Goal: Information Seeking & Learning: Find specific page/section

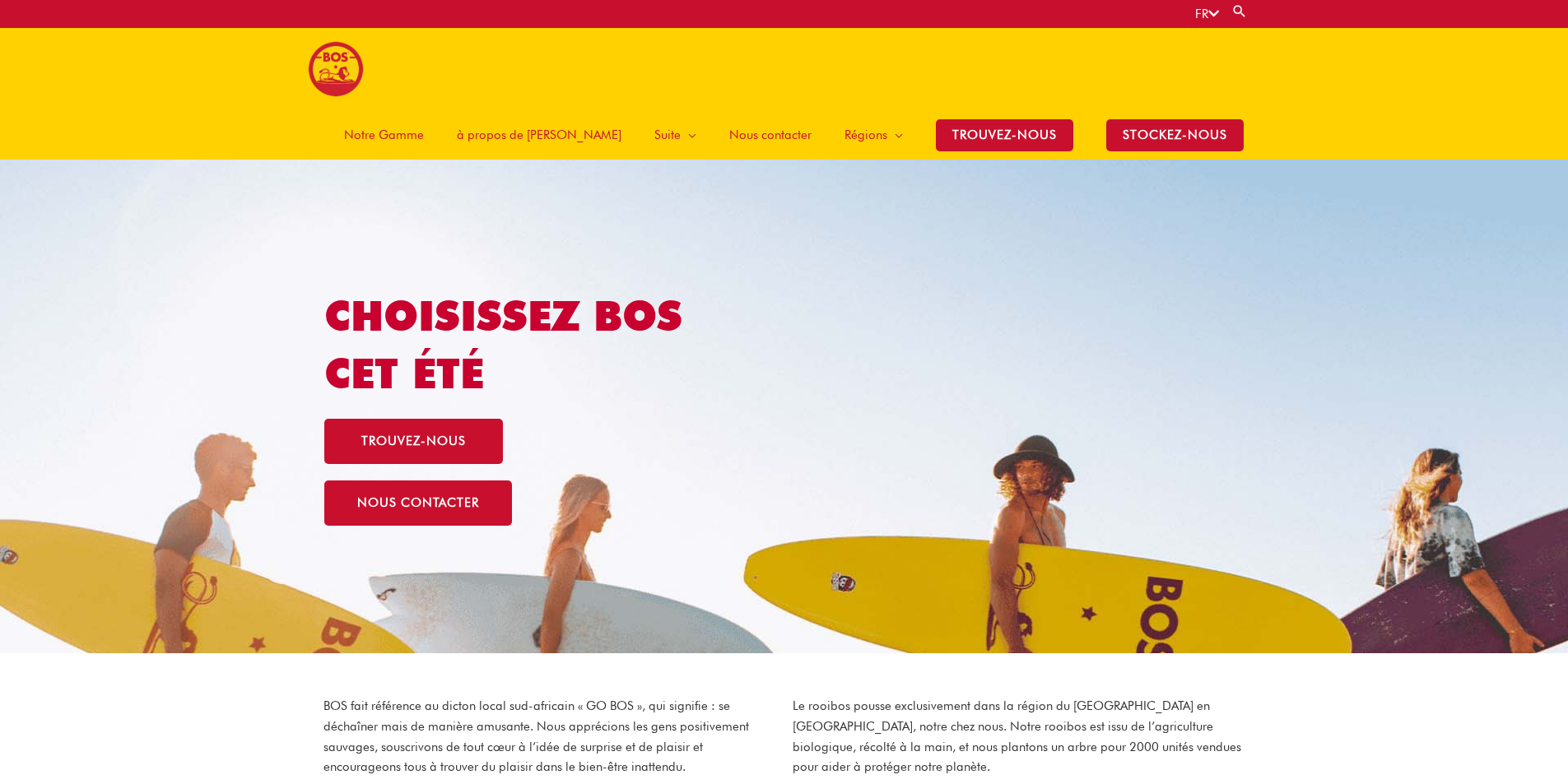
click at [424, 110] on span "Notre Gamme" at bounding box center [383, 134] width 80 height 49
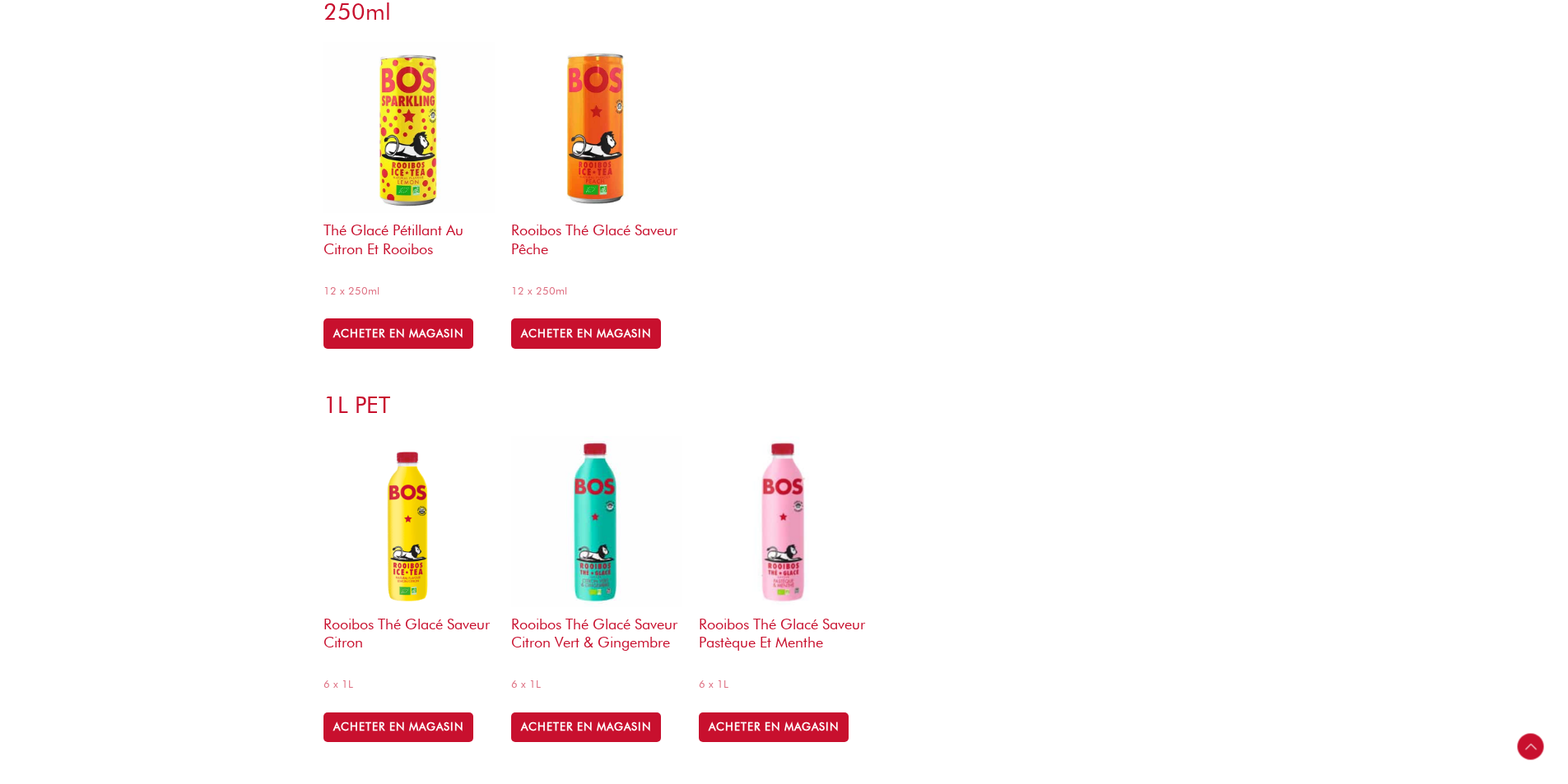
scroll to position [576, 0]
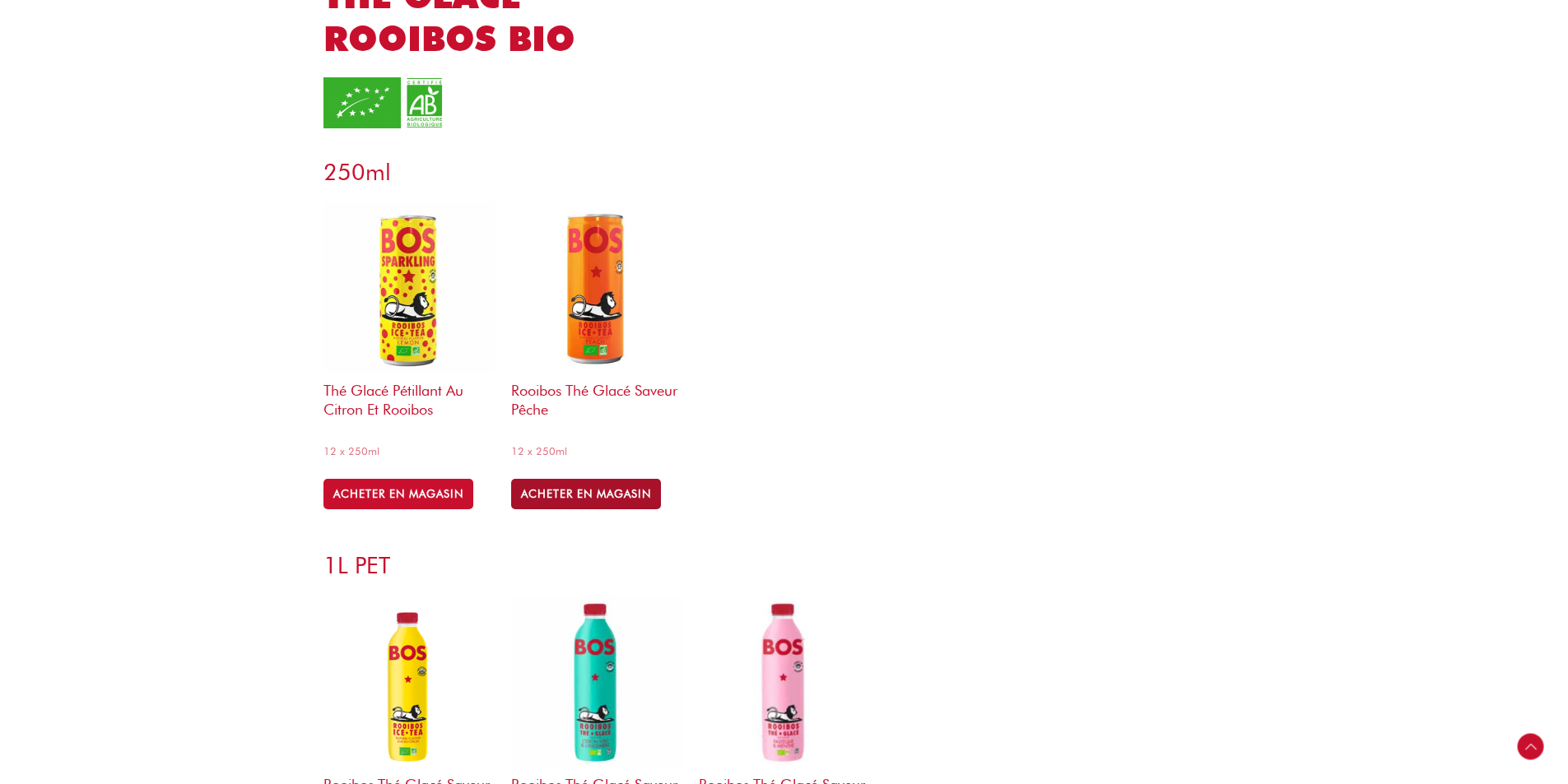
click at [566, 479] on link "ACHETER EN MAGASIN" at bounding box center [586, 493] width 150 height 30
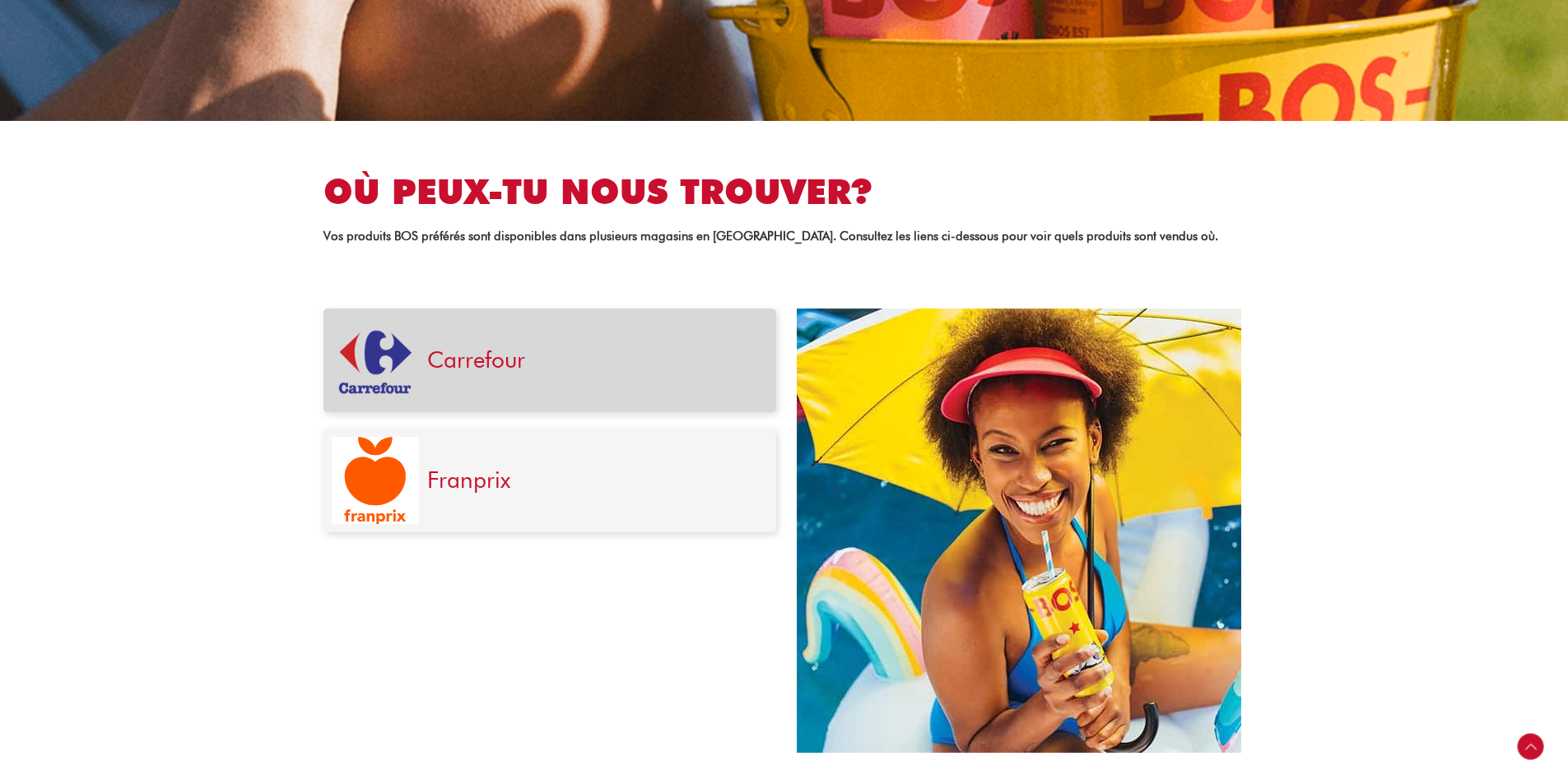
scroll to position [408, 0]
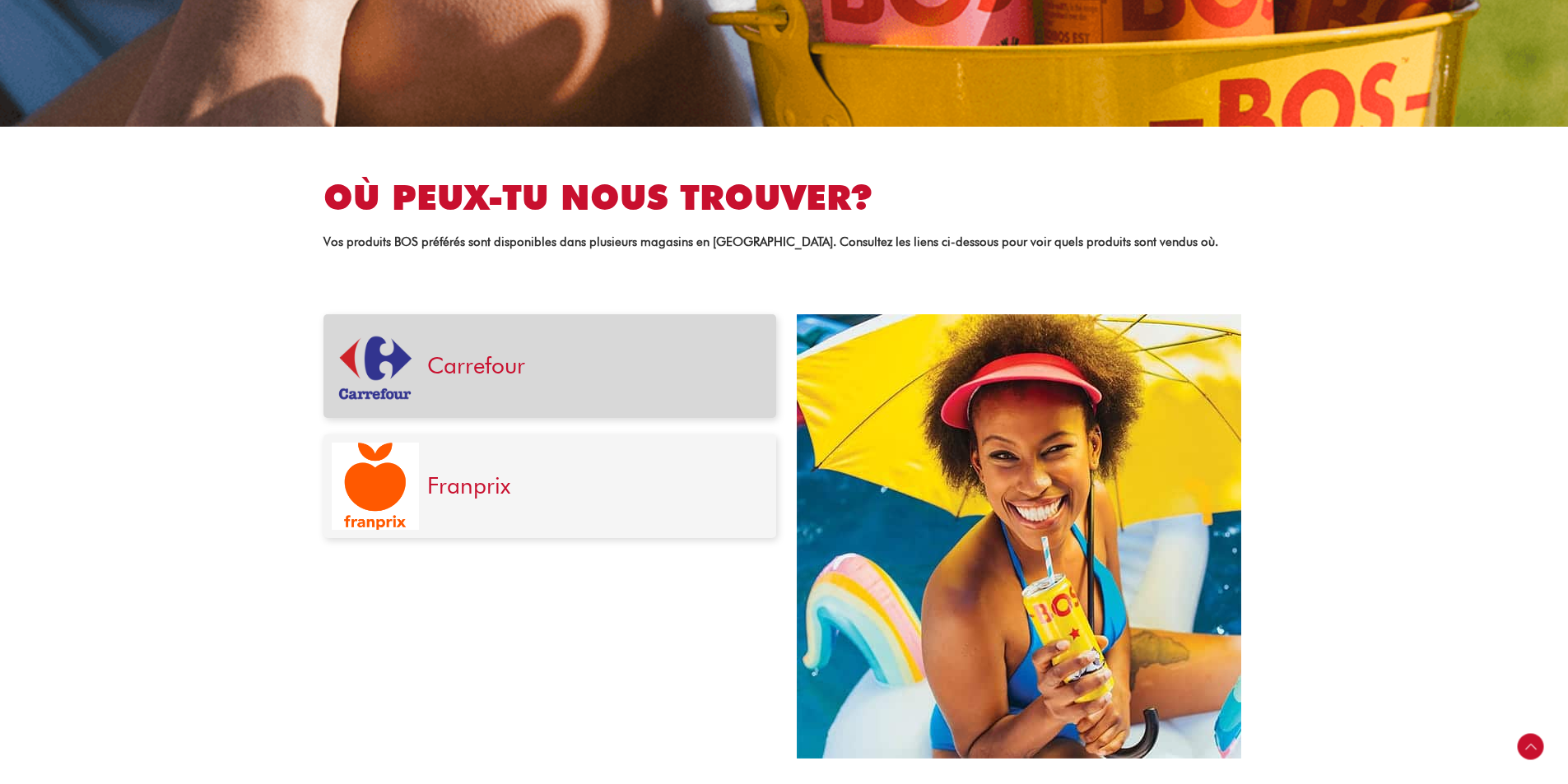
click at [442, 369] on link "Carrefour" at bounding box center [476, 365] width 98 height 28
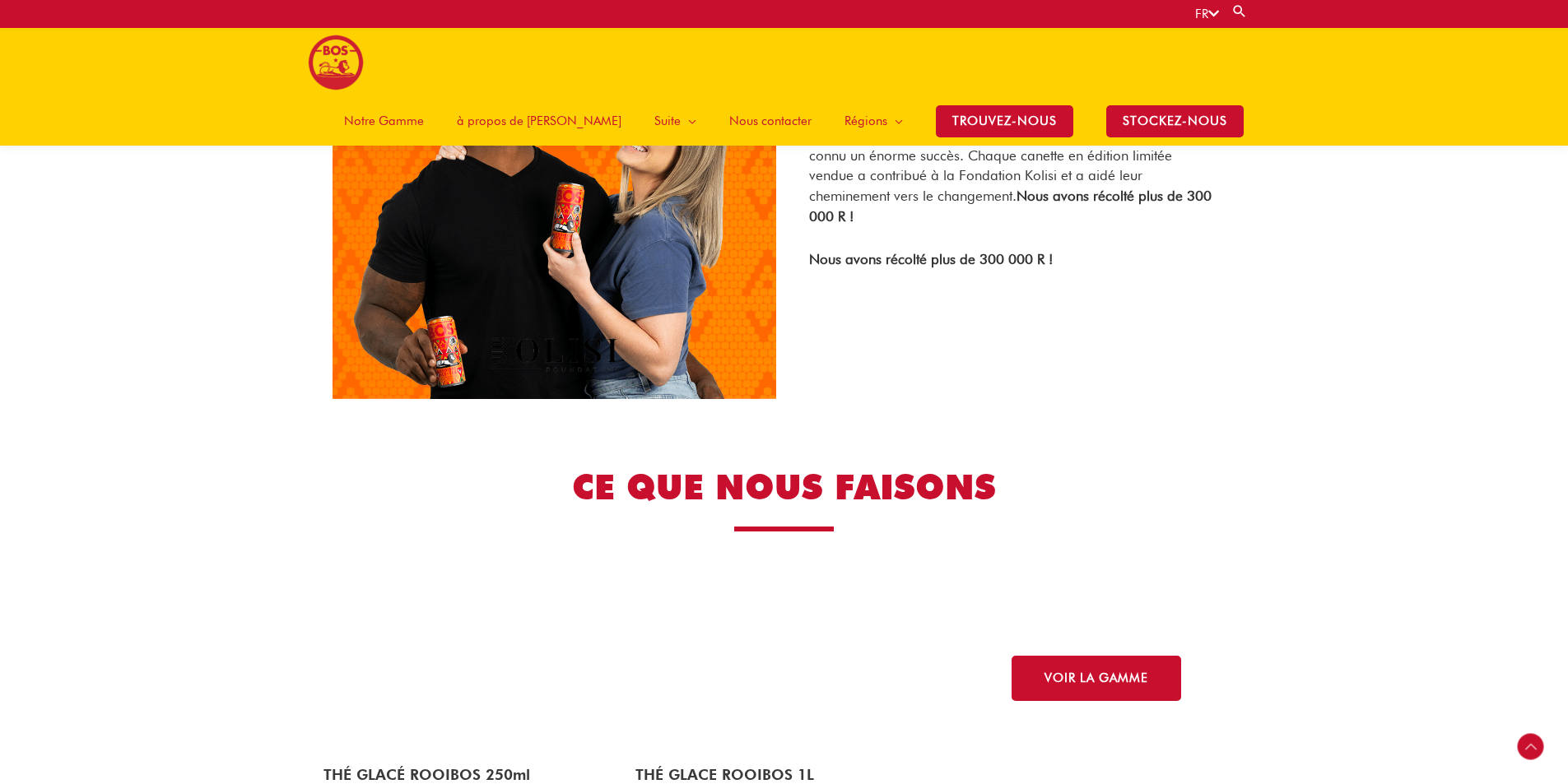
scroll to position [2372, 0]
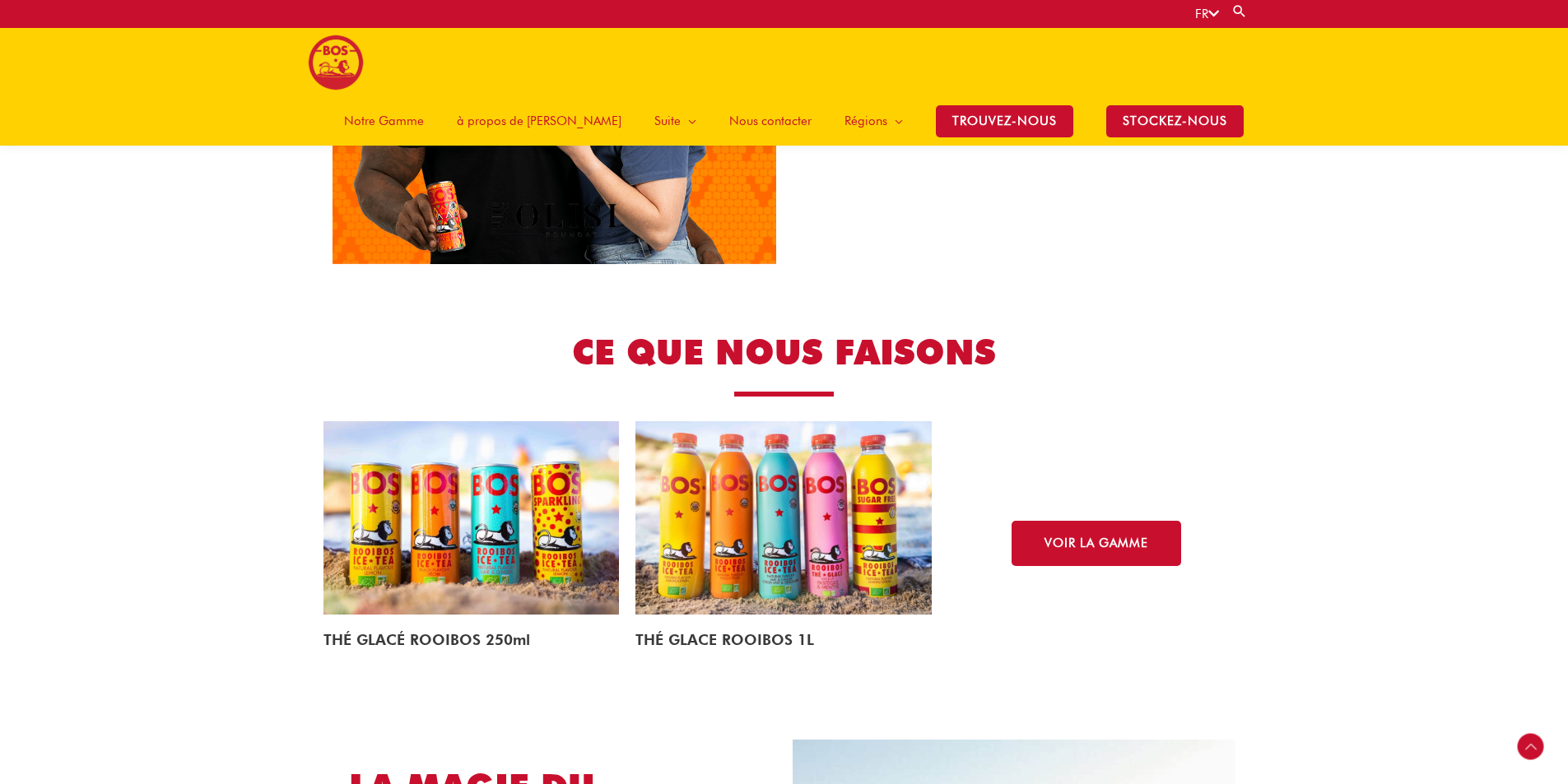
click at [793, 549] on img at bounding box center [784, 518] width 297 height 194
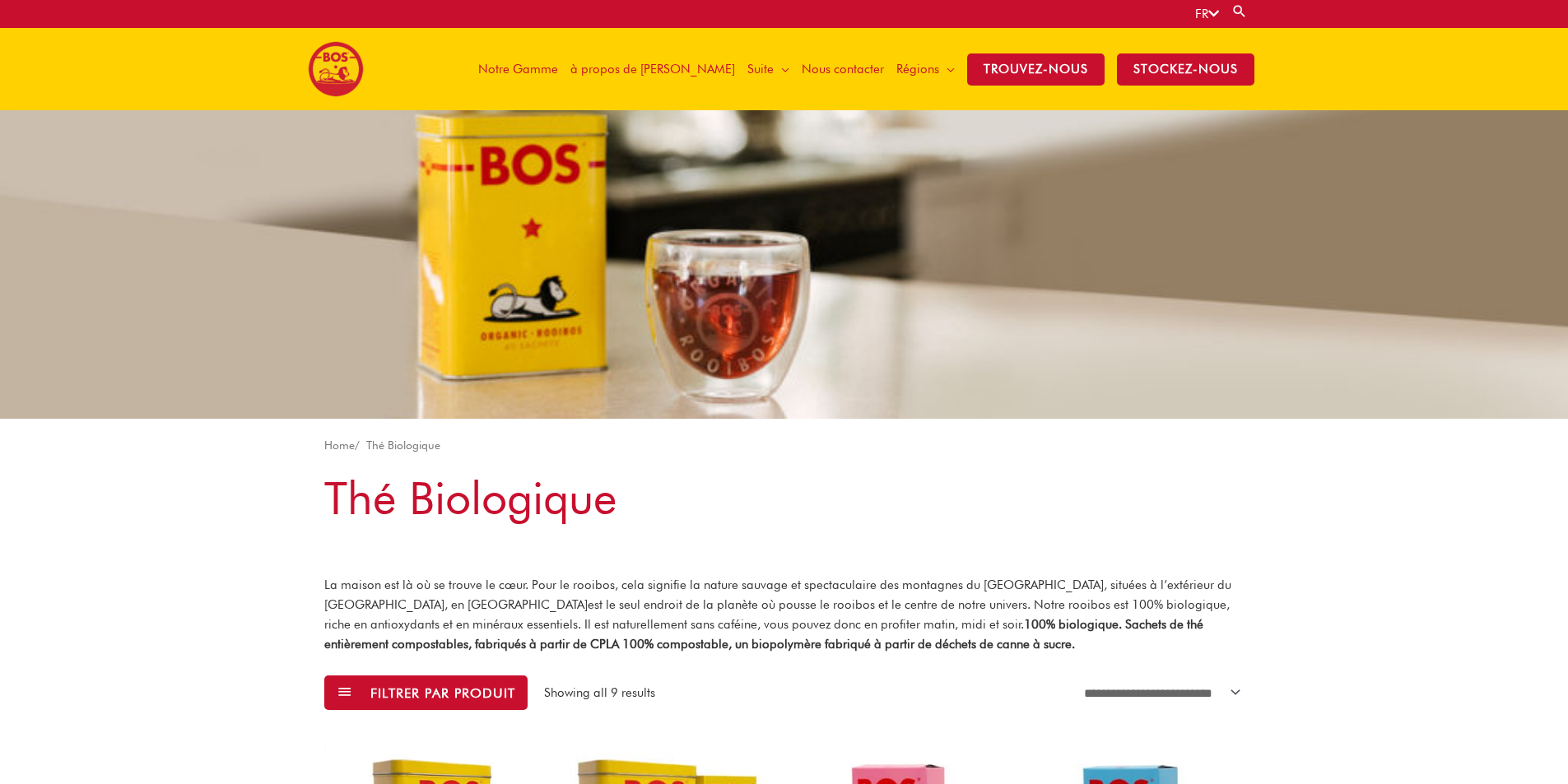
click at [558, 66] on span "Notre Gamme" at bounding box center [518, 68] width 80 height 49
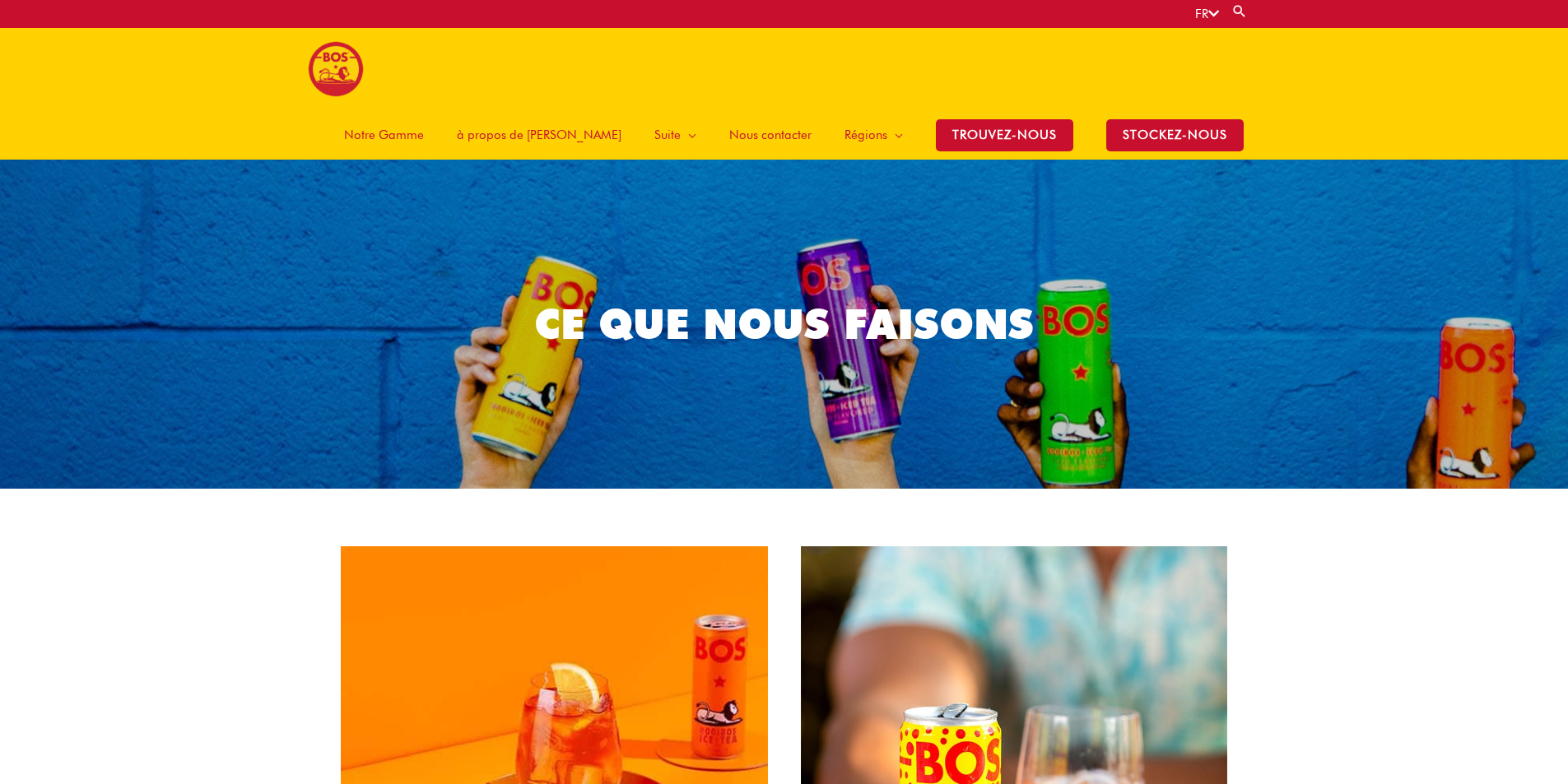
click at [424, 110] on span "Notre Gamme" at bounding box center [383, 134] width 80 height 49
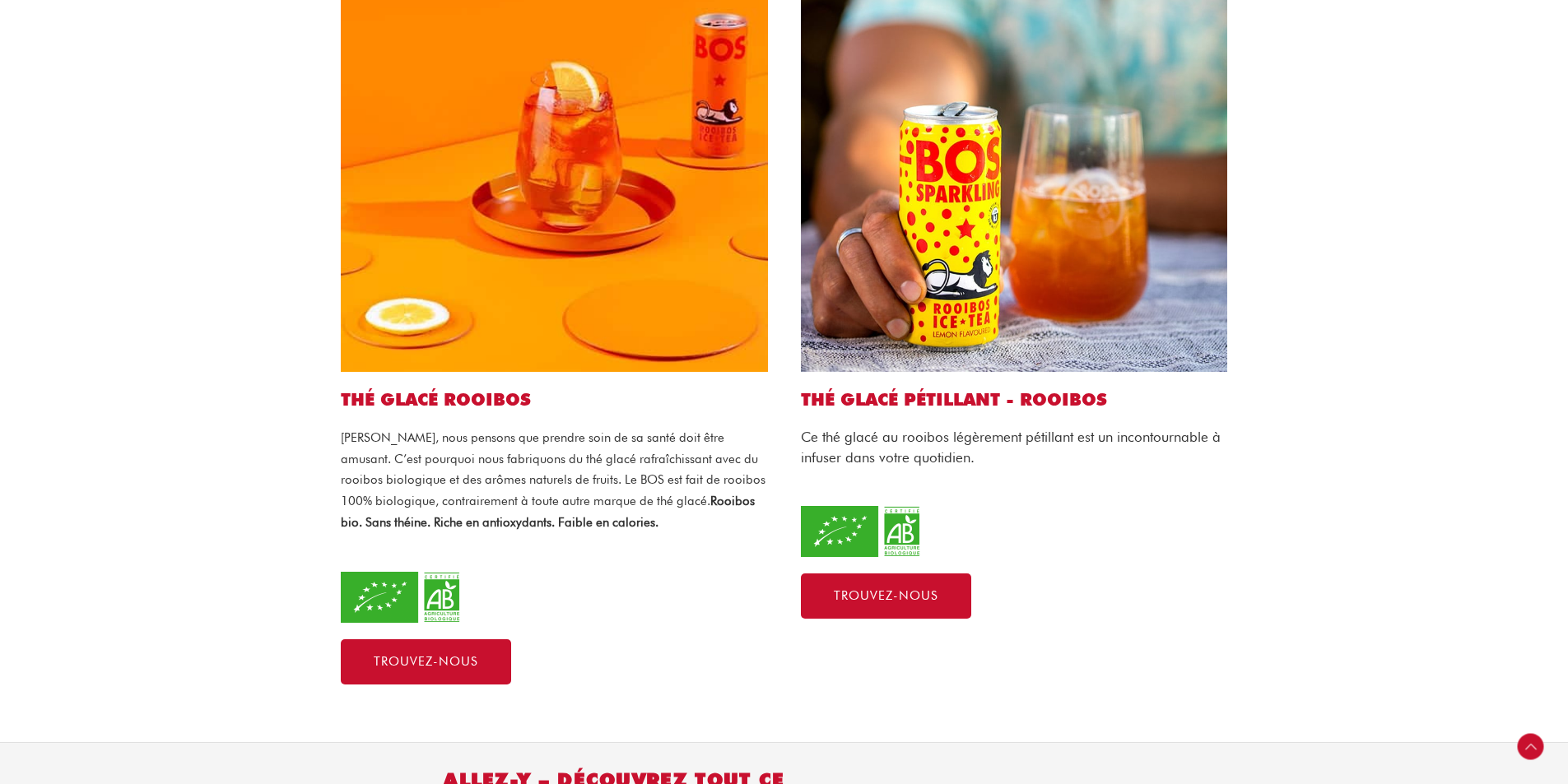
scroll to position [412, 0]
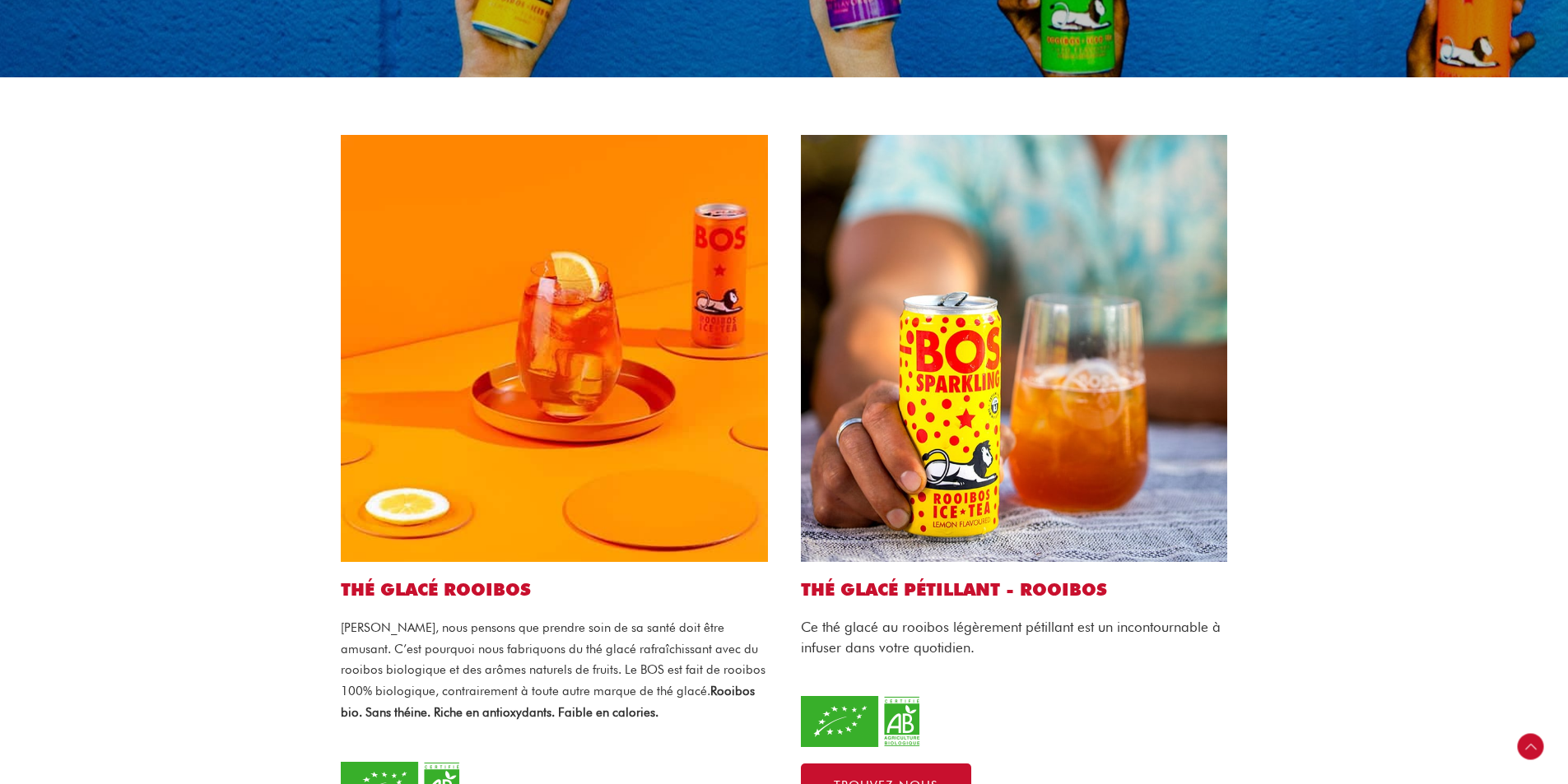
click at [481, 469] on img at bounding box center [554, 348] width 427 height 427
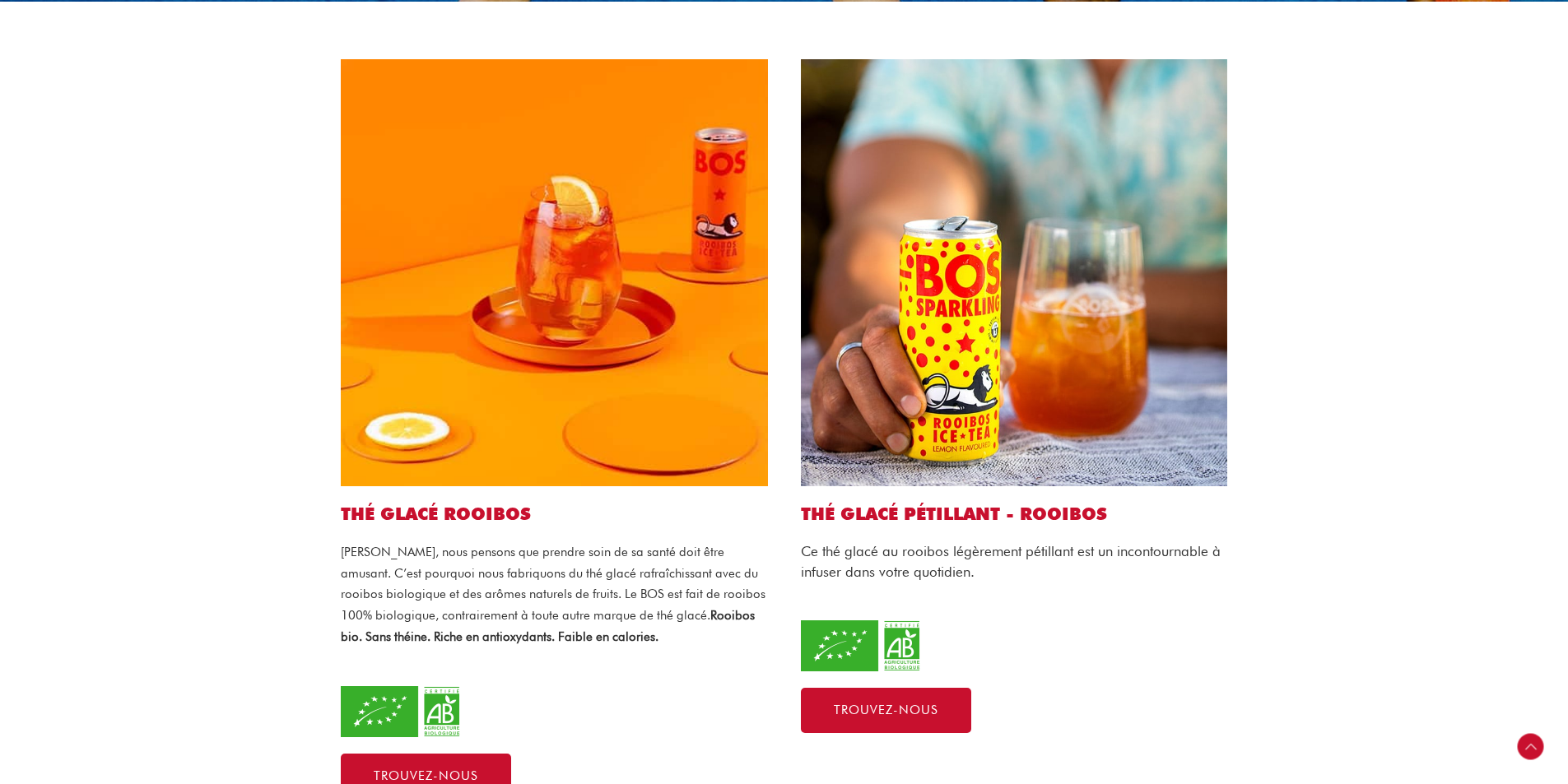
scroll to position [576, 0]
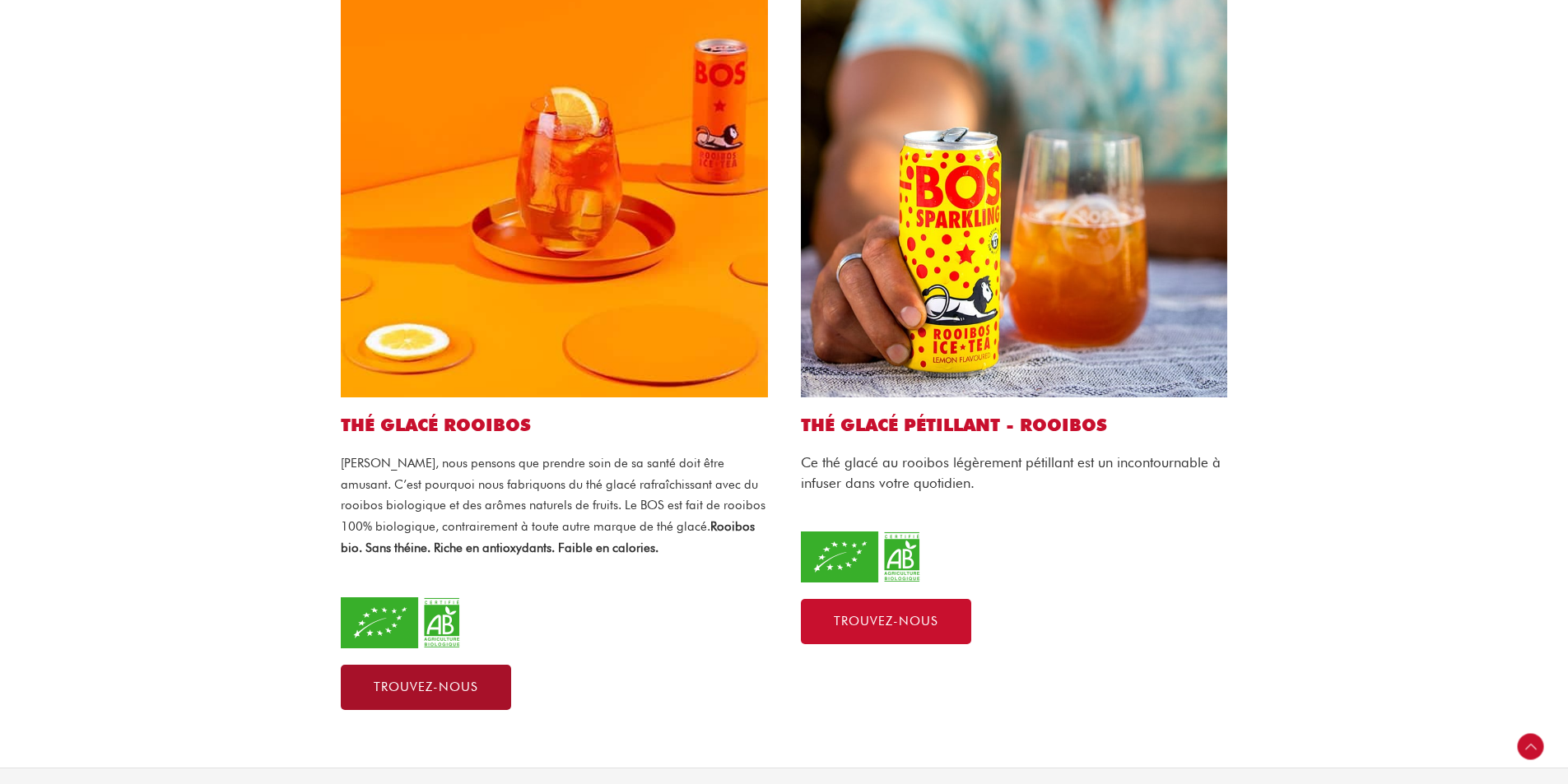
click at [459, 681] on span "Trouvez-nous" at bounding box center [425, 687] width 105 height 12
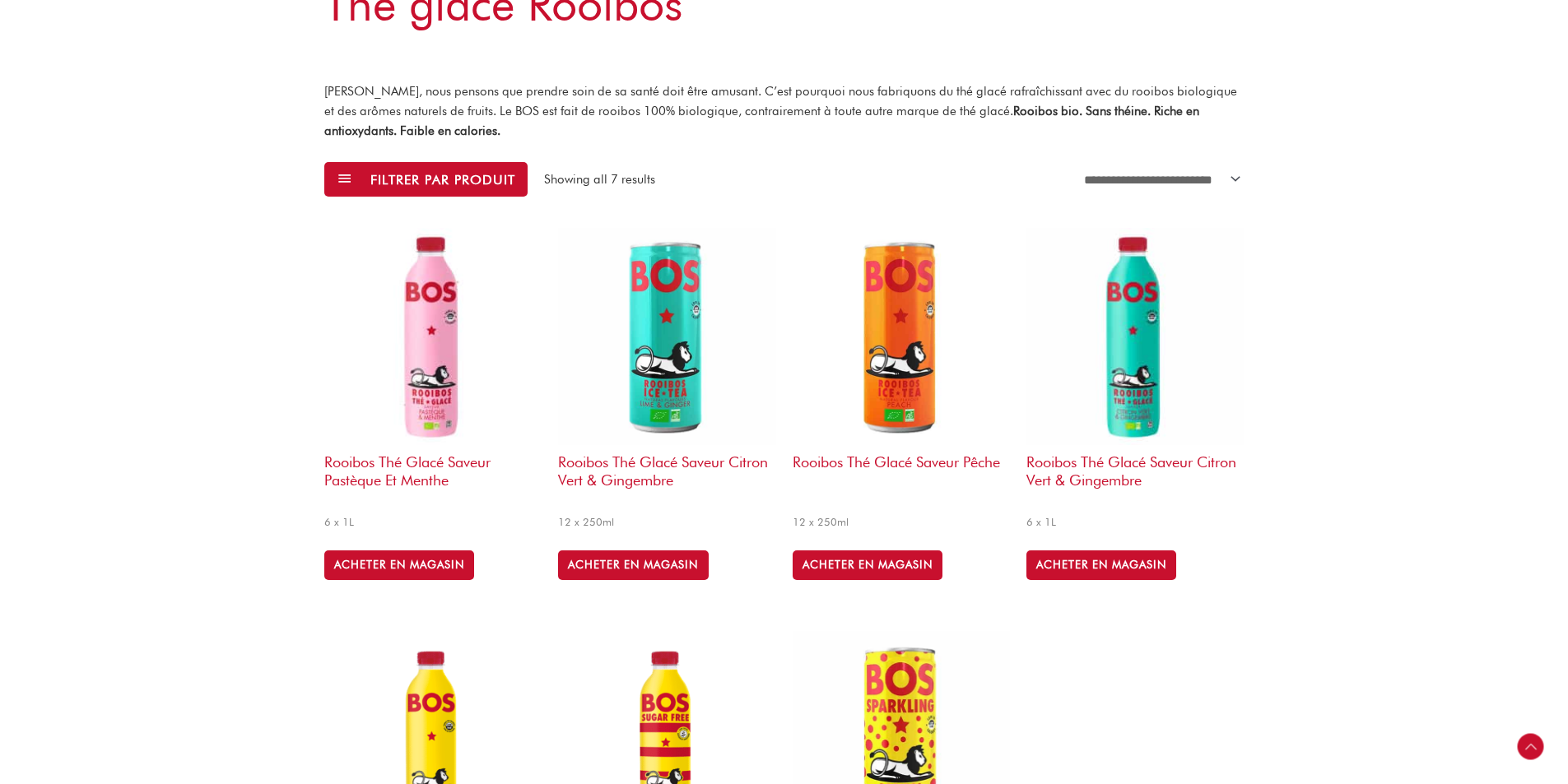
scroll to position [741, 0]
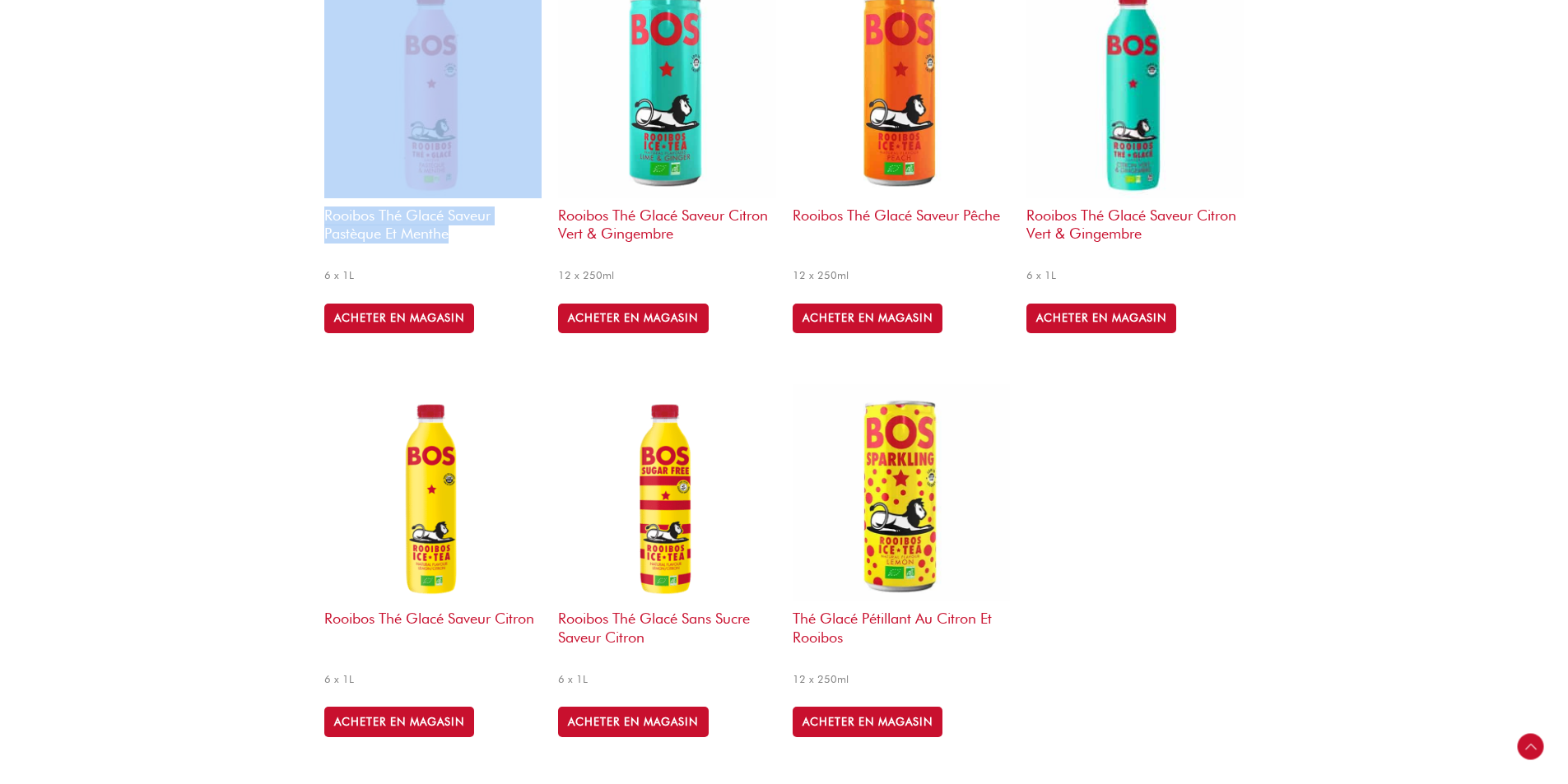
drag, startPoint x: 318, startPoint y: 213, endPoint x: 450, endPoint y: 235, distance: 133.8
click at [450, 235] on div "**********" at bounding box center [784, 109] width 953 height 1481
copy link "Rooibos thé glacé saveur pastèque et menthe"
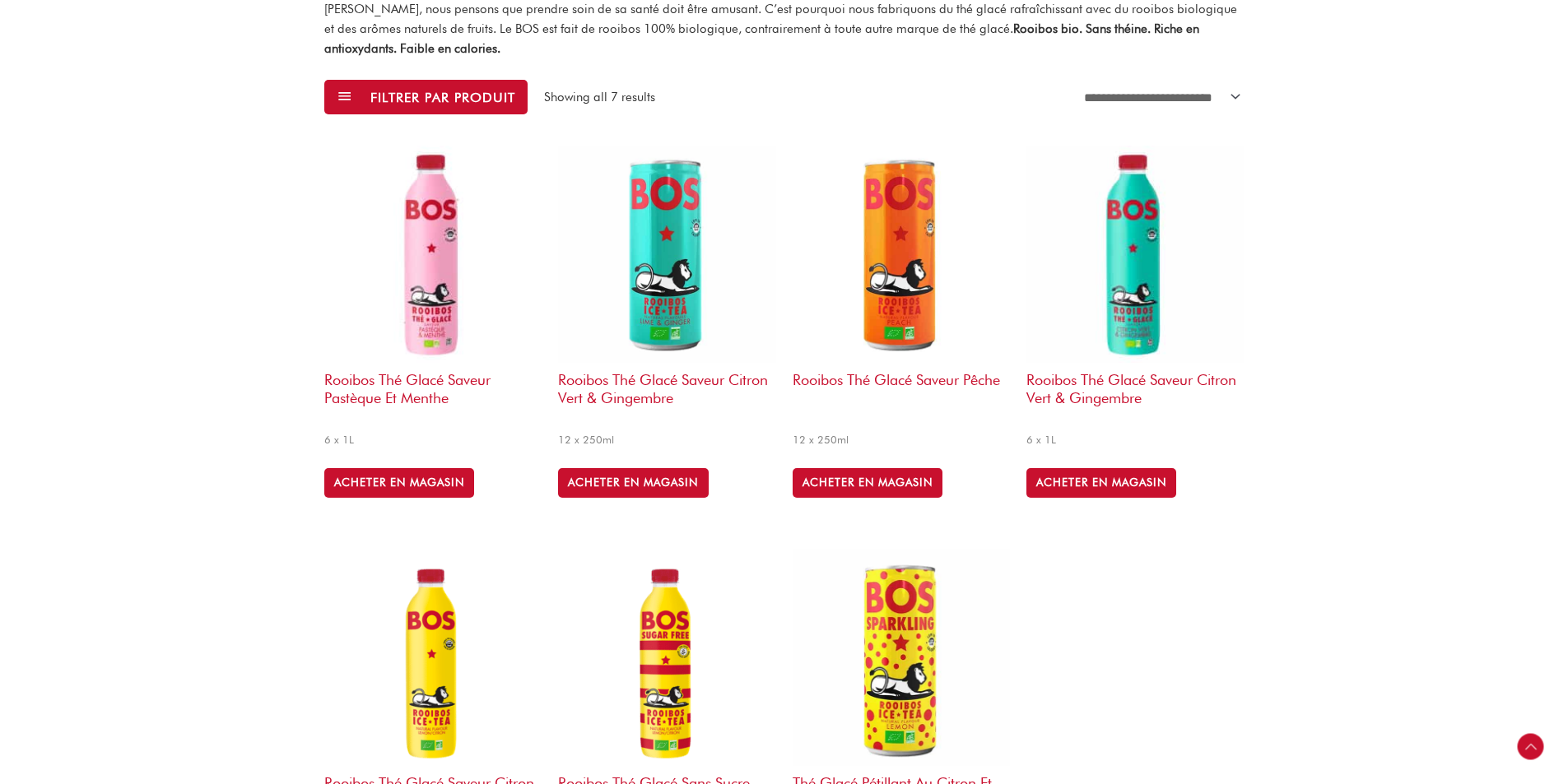
click at [1435, 237] on div "**********" at bounding box center [784, 274] width 1568 height 1481
